Goal: Find specific page/section: Find specific page/section

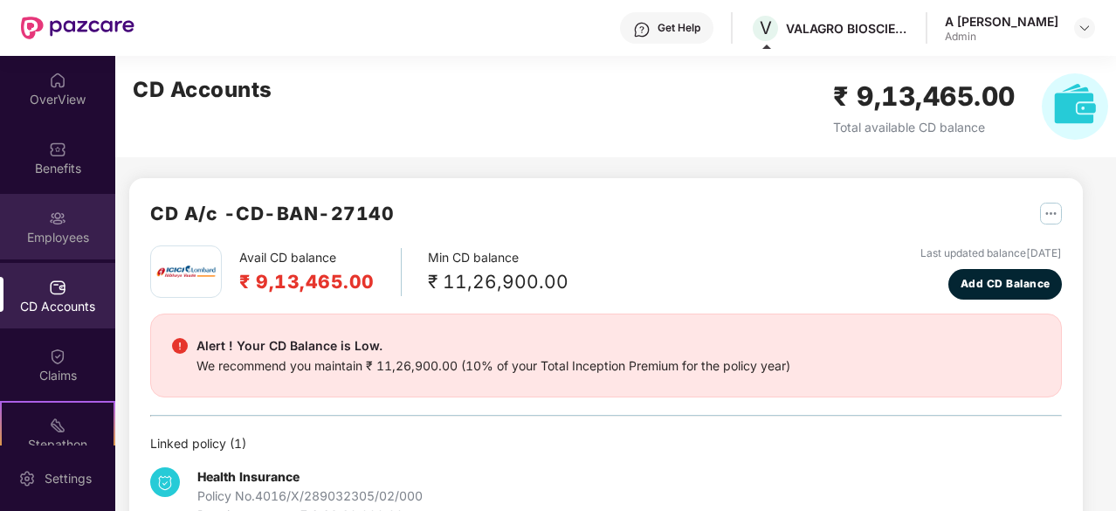
scroll to position [162, 0]
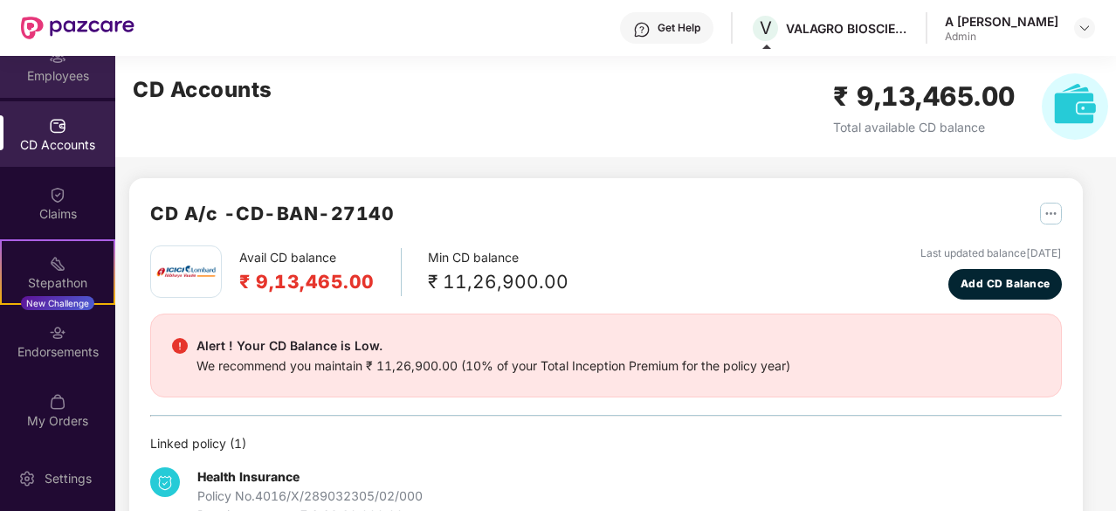
click at [68, 80] on div "Employees" at bounding box center [57, 75] width 115 height 17
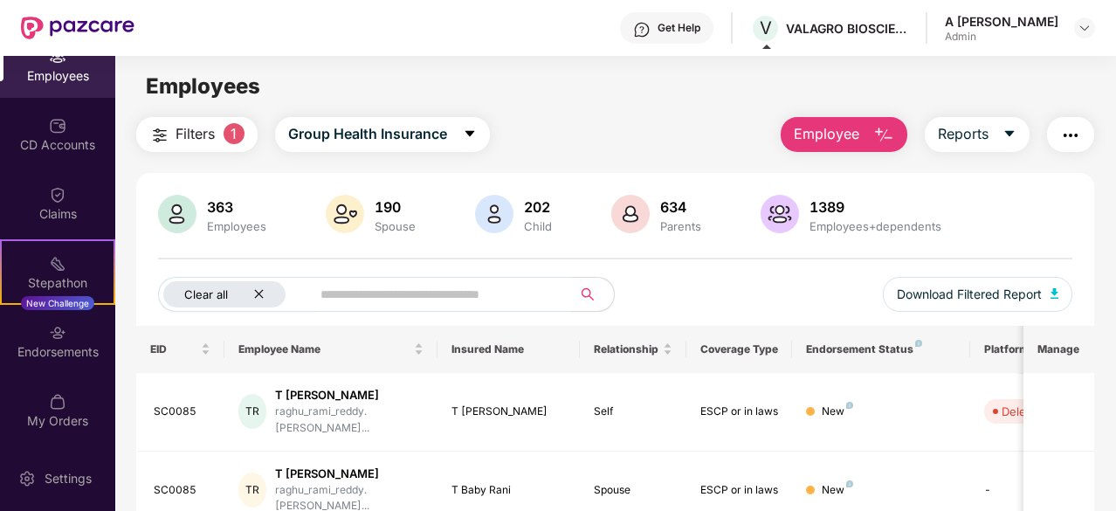
click at [240, 292] on div "Clear all" at bounding box center [224, 294] width 122 height 26
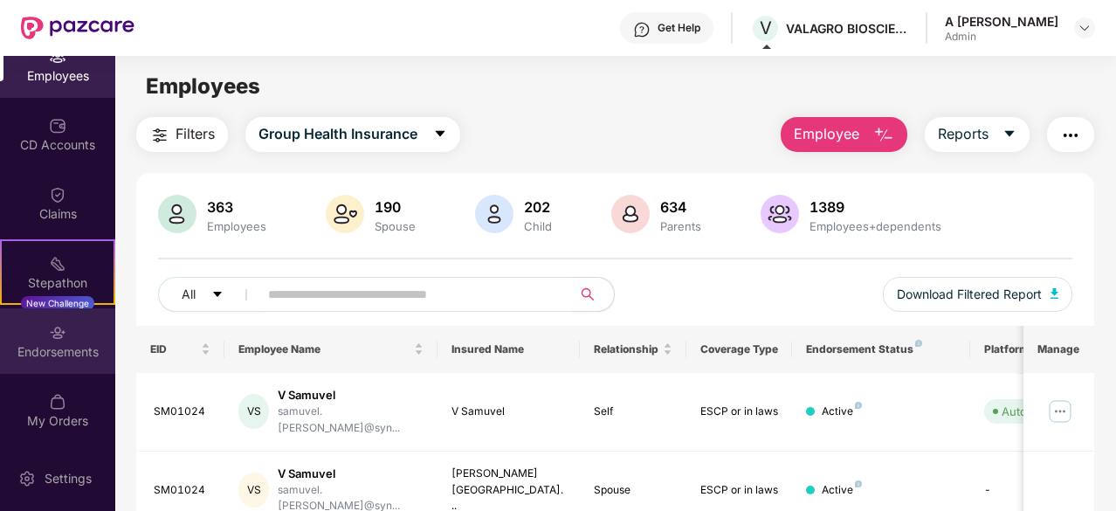
click at [80, 334] on div "Endorsements" at bounding box center [57, 340] width 115 height 65
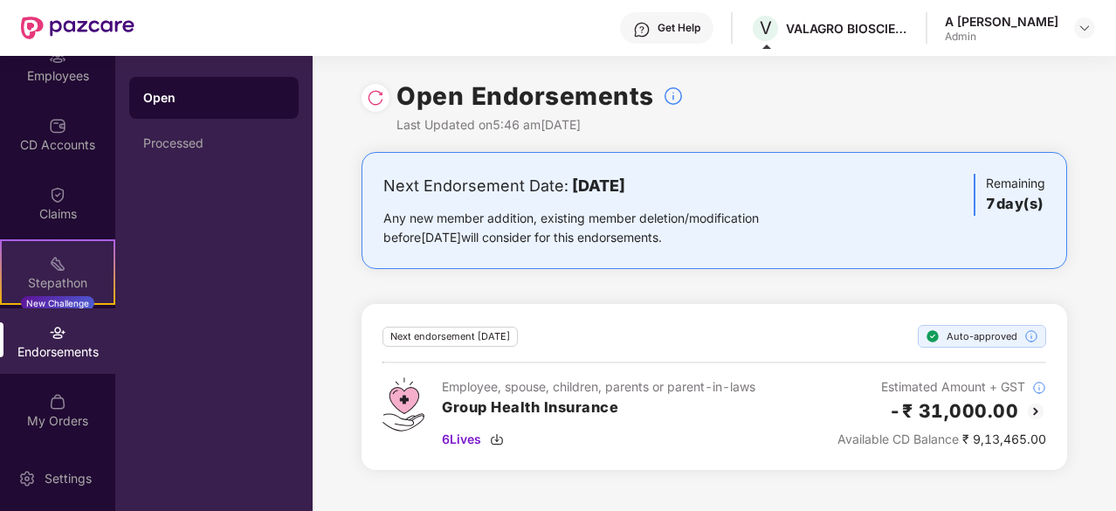
click at [72, 265] on div "Stepathon New Challenge" at bounding box center [57, 271] width 115 height 65
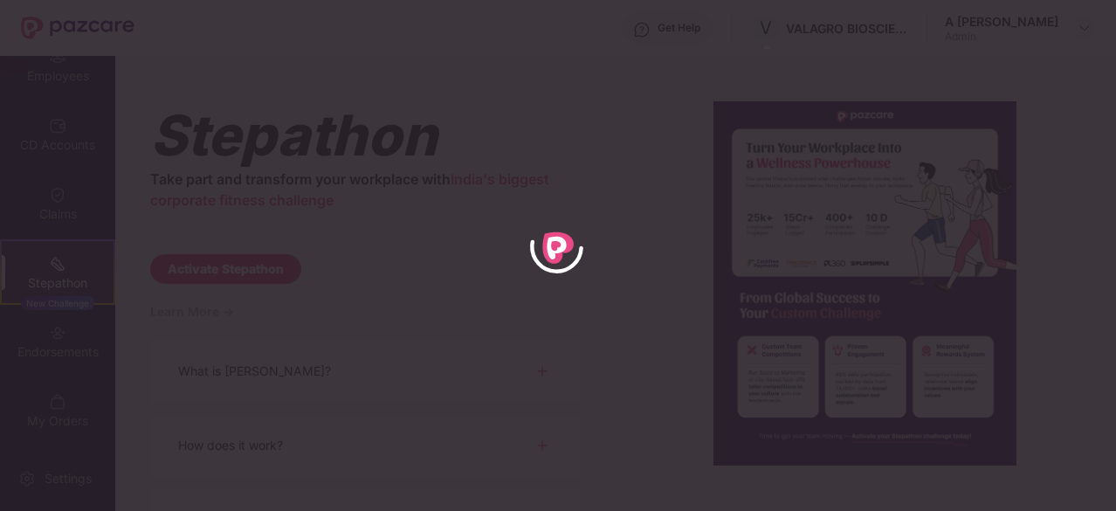
click at [58, 199] on div at bounding box center [558, 255] width 1116 height 511
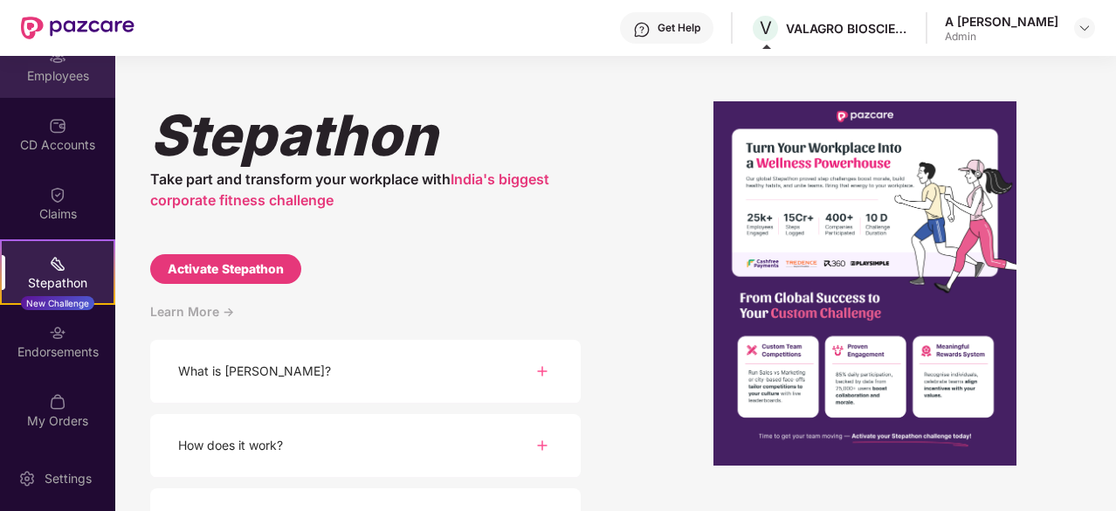
click at [63, 75] on div "Employees" at bounding box center [57, 75] width 115 height 17
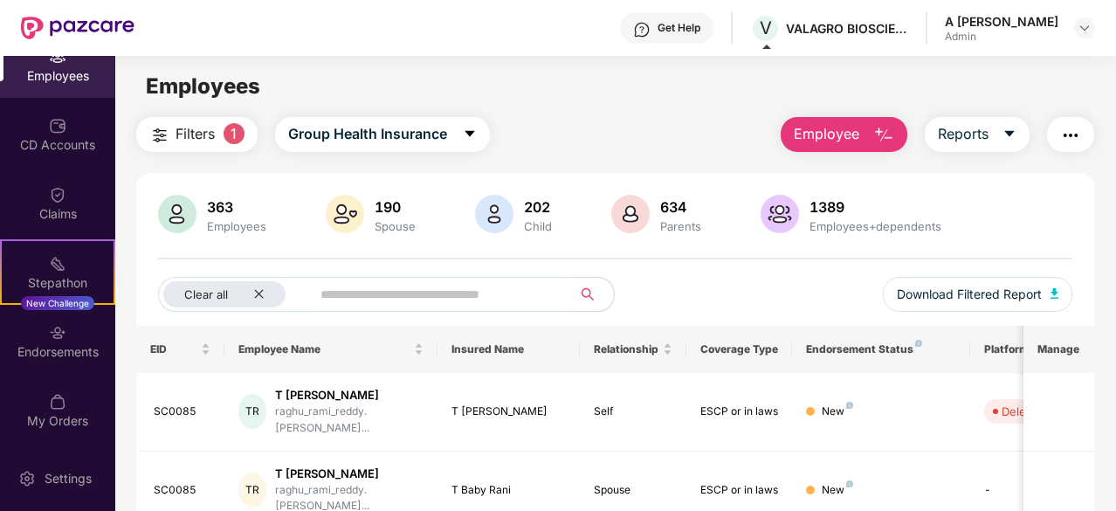
click at [229, 135] on span "1" at bounding box center [233, 133] width 21 height 21
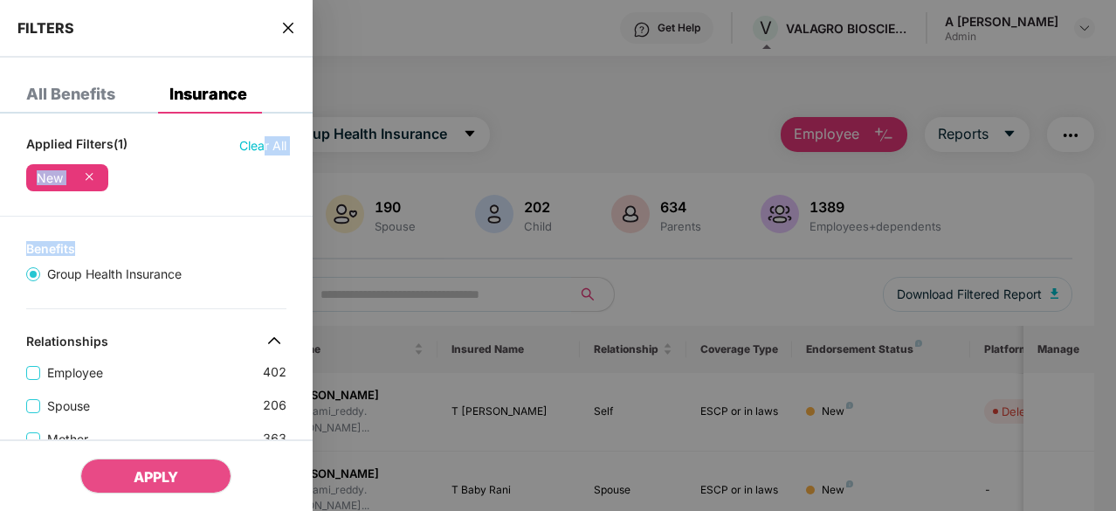
drag, startPoint x: 260, startPoint y: 145, endPoint x: 203, endPoint y: 233, distance: 105.3
click at [98, 177] on div "New" at bounding box center [67, 177] width 82 height 27
click at [90, 175] on icon at bounding box center [89, 176] width 7 height 7
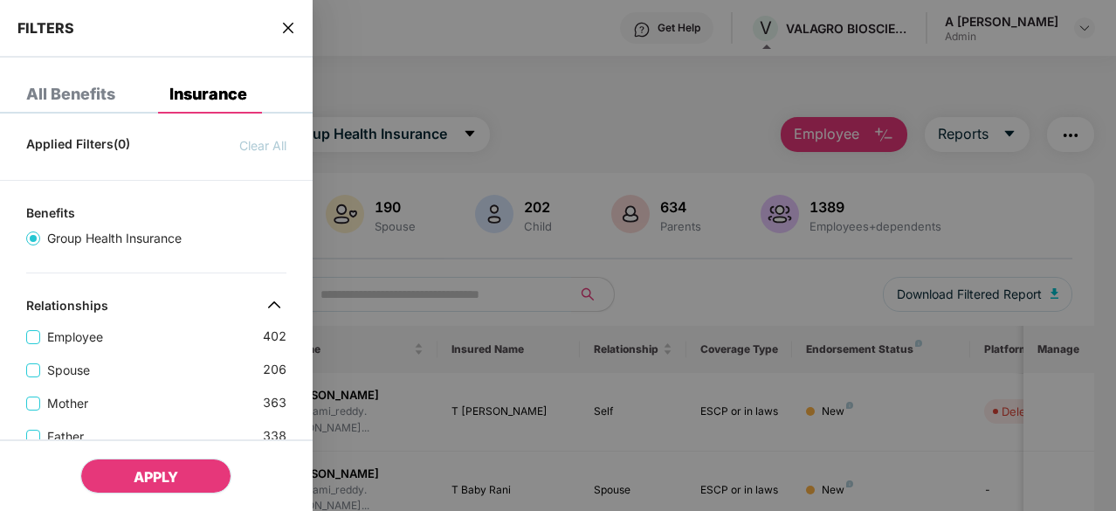
click at [155, 471] on span "APPLY" at bounding box center [156, 476] width 45 height 17
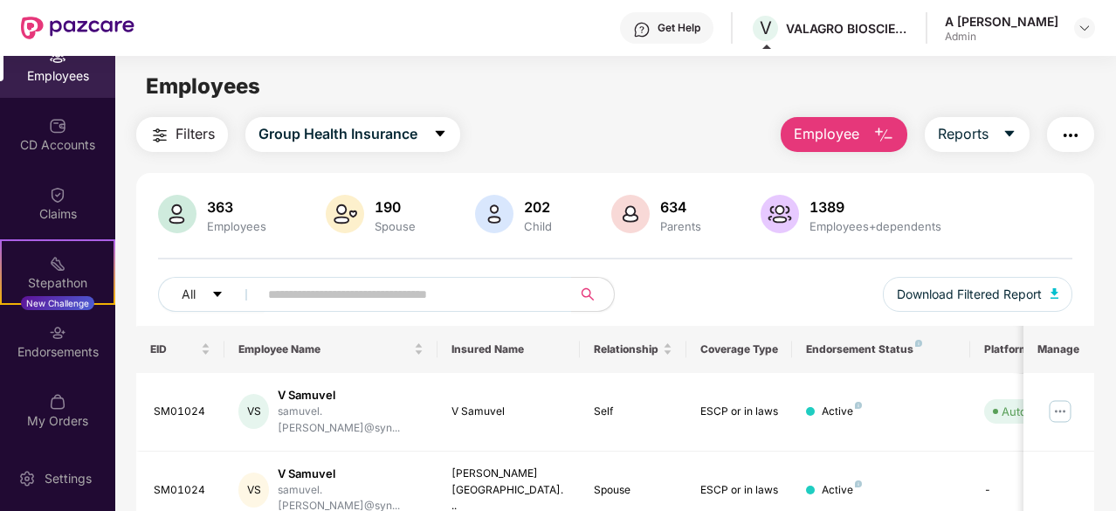
click at [615, 130] on div "Filters Group Health Insurance Employee Reports" at bounding box center [615, 134] width 958 height 35
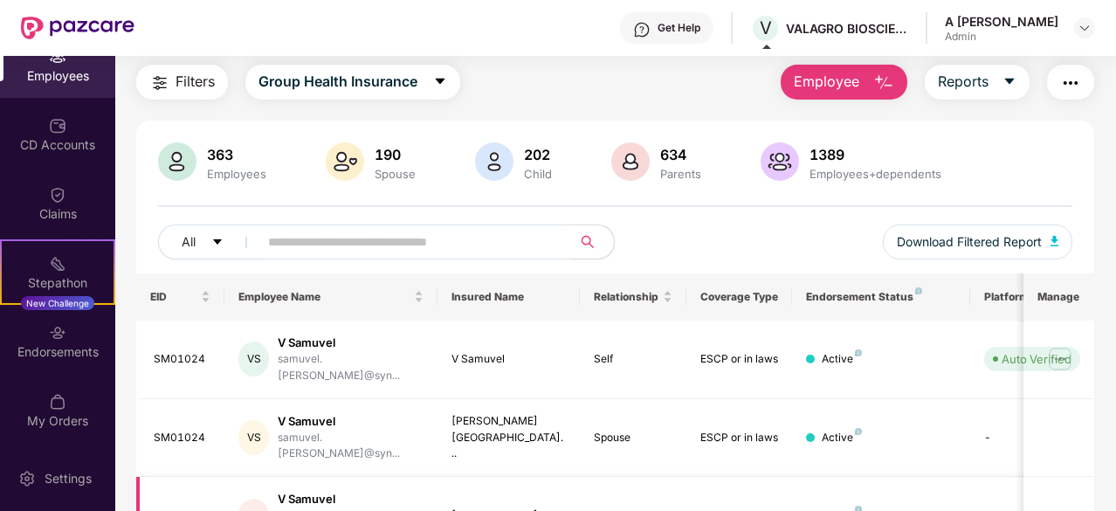
scroll to position [370, 0]
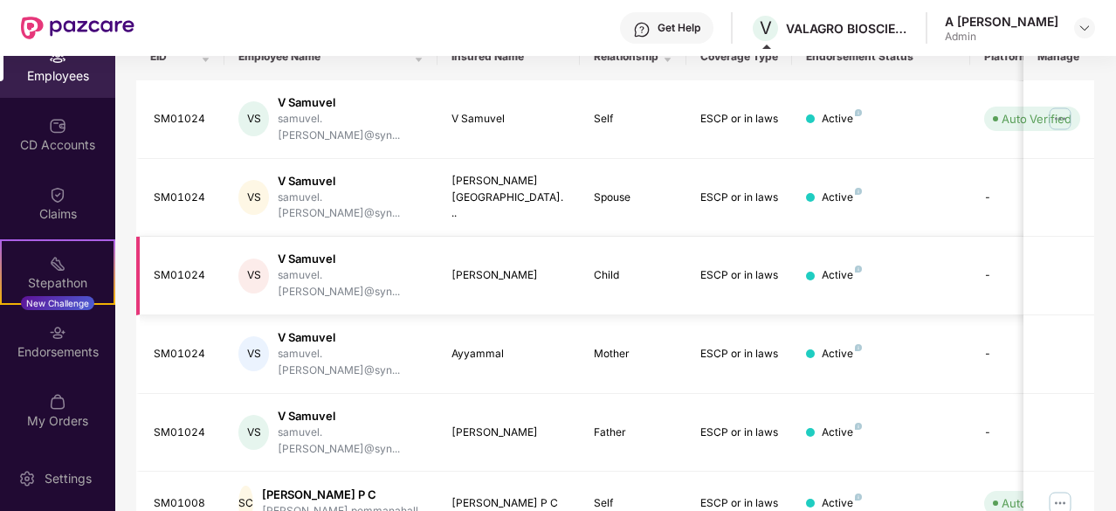
drag, startPoint x: 615, startPoint y: 130, endPoint x: 660, endPoint y: 344, distance: 218.5
